Goal: Task Accomplishment & Management: Use online tool/utility

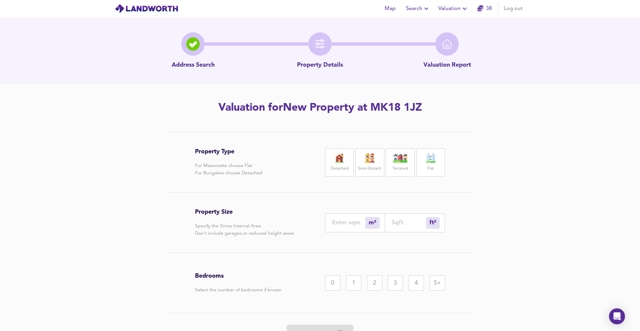
scroll to position [31, 0]
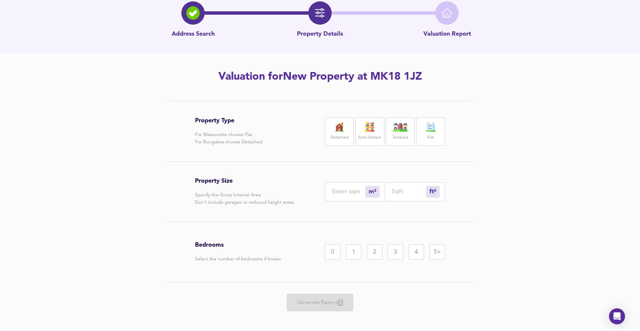
click at [347, 136] on label "Detached" at bounding box center [340, 138] width 18 height 8
click at [388, 190] on div "ft² sqft" at bounding box center [415, 191] width 60 height 19
click at [396, 193] on input "number" at bounding box center [409, 191] width 34 height 7
type input "0"
type input "1"
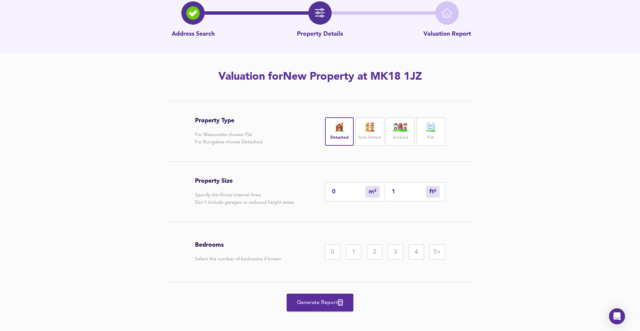
type input "2"
type input "17"
type input "16"
type input "175"
type input "163"
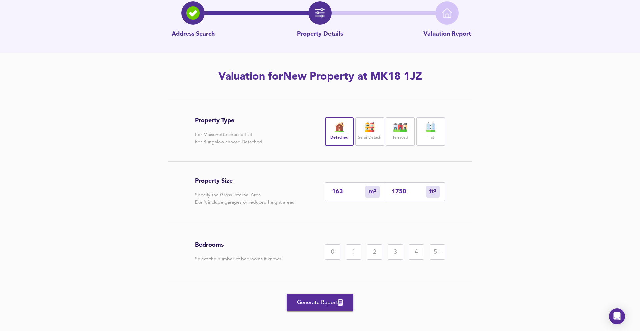
type input "1750"
click at [410, 259] on div "4" at bounding box center [416, 252] width 15 height 15
click at [350, 300] on button "Generate Report" at bounding box center [320, 303] width 67 height 18
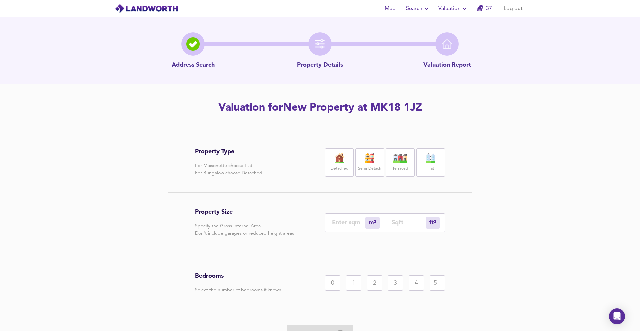
scroll to position [31, 0]
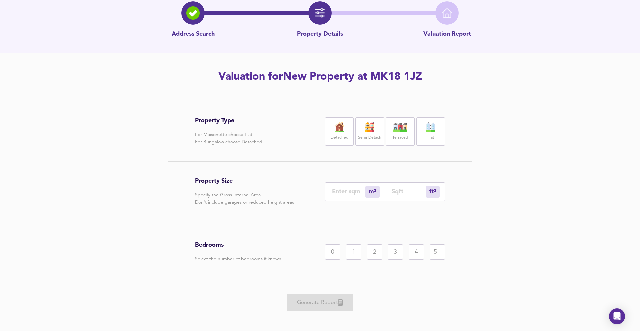
click at [410, 196] on div "ft² sqft" at bounding box center [415, 191] width 60 height 19
type input "0"
type input "2"
type input "20"
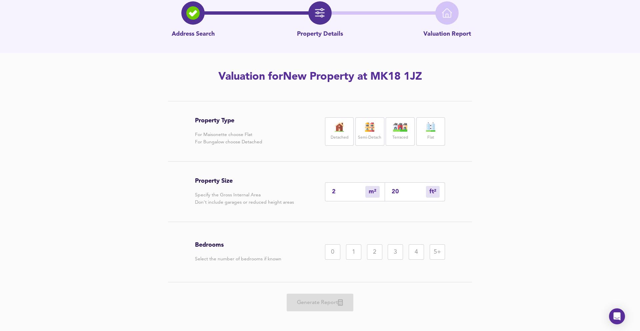
type input "19"
type input "200"
type input "186"
type input "2000"
click at [336, 130] on img at bounding box center [339, 126] width 17 height 9
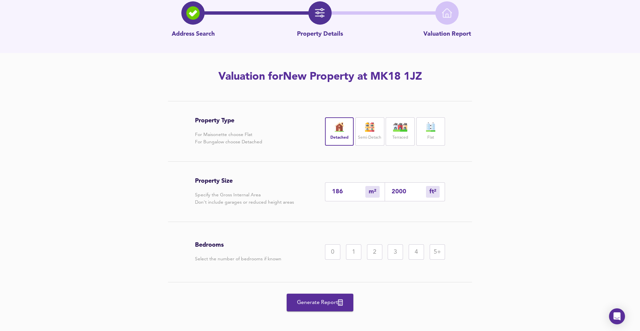
click at [411, 247] on div "4" at bounding box center [416, 252] width 15 height 15
click at [302, 298] on span "Generate Report" at bounding box center [320, 302] width 53 height 9
